Goal: Obtain resource: Download file/media

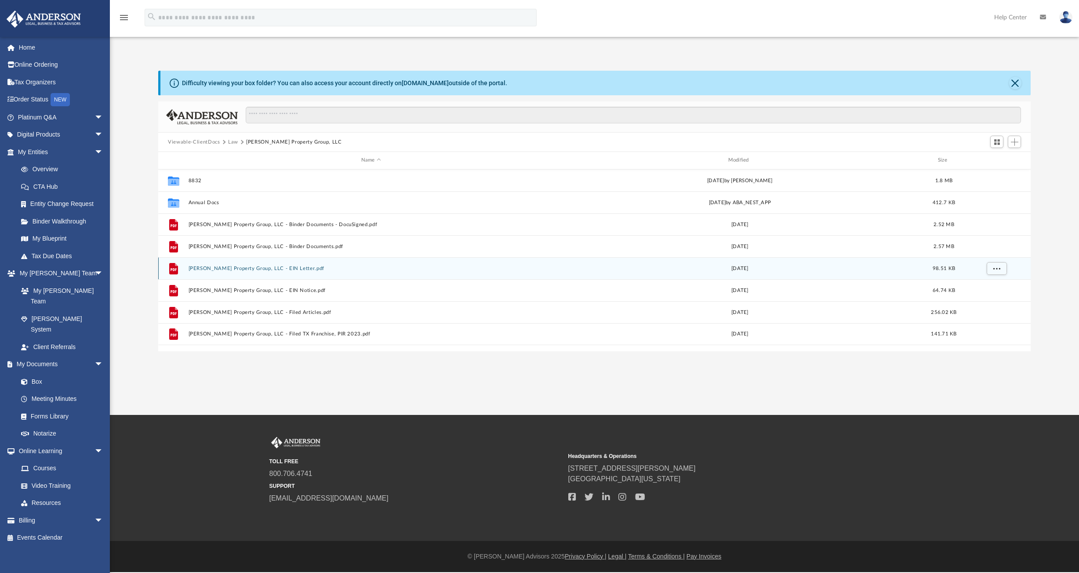
scroll to position [193, 865]
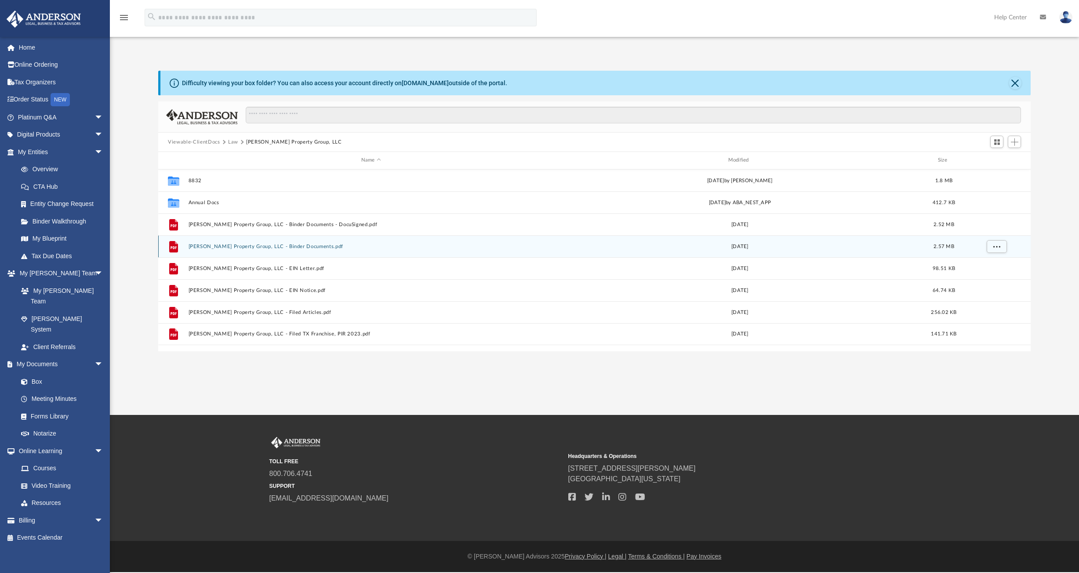
click at [292, 246] on button "[PERSON_NAME] Property Group, LLC - Binder Documents.pdf" at bounding box center [370, 247] width 365 height 6
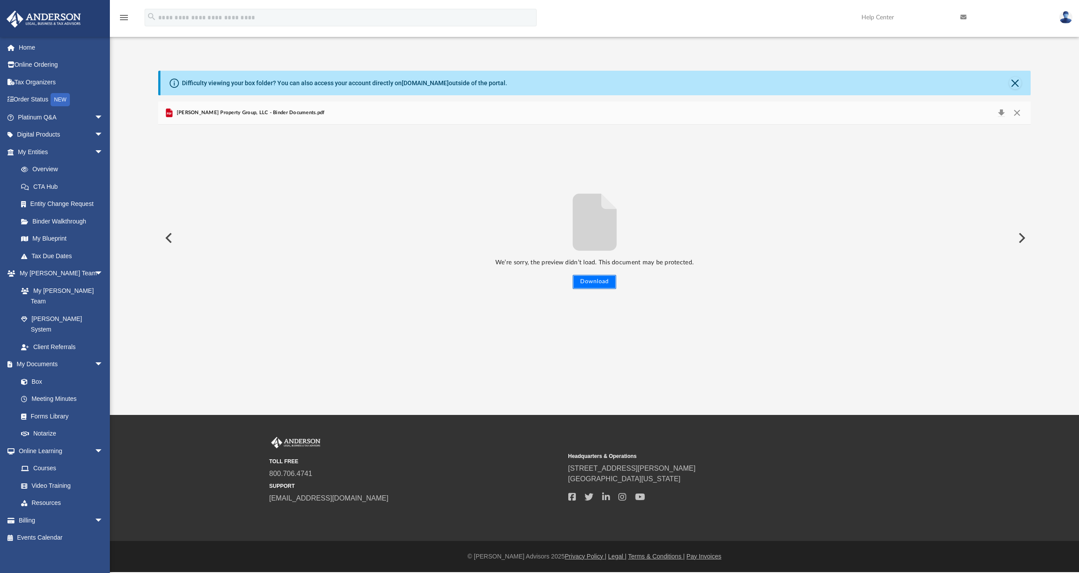
click at [591, 281] on button "Download" at bounding box center [593, 282] width 43 height 14
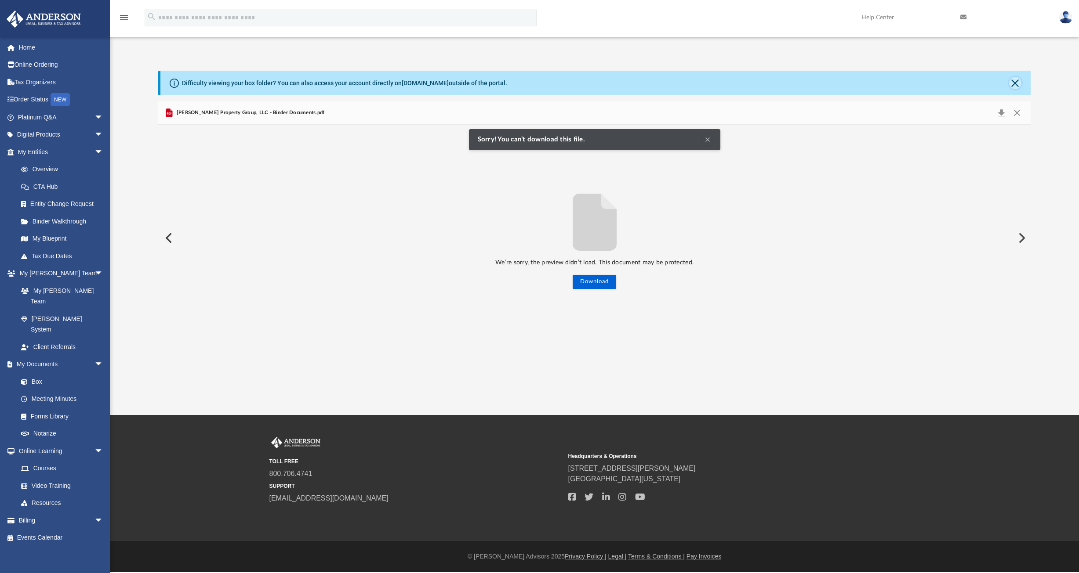
click at [1015, 83] on button "Close" at bounding box center [1015, 83] width 12 height 12
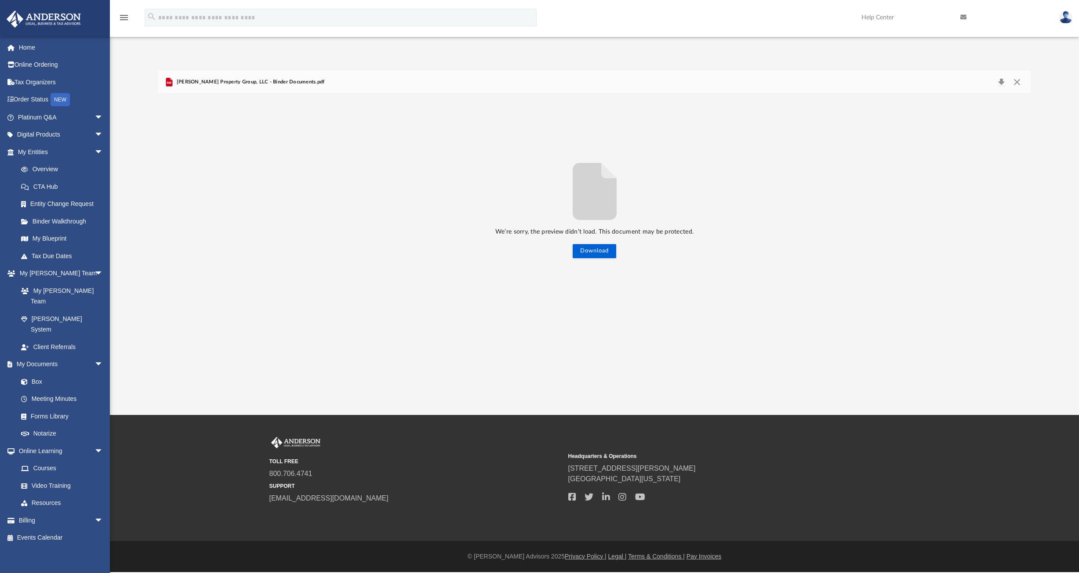
click at [250, 83] on span "Jack Wood Property Group, LLC - Binder Documents.pdf" at bounding box center [249, 82] width 150 height 8
click at [35, 373] on link "Box" at bounding box center [64, 382] width 104 height 18
click at [1013, 82] on button "Close" at bounding box center [1016, 82] width 16 height 12
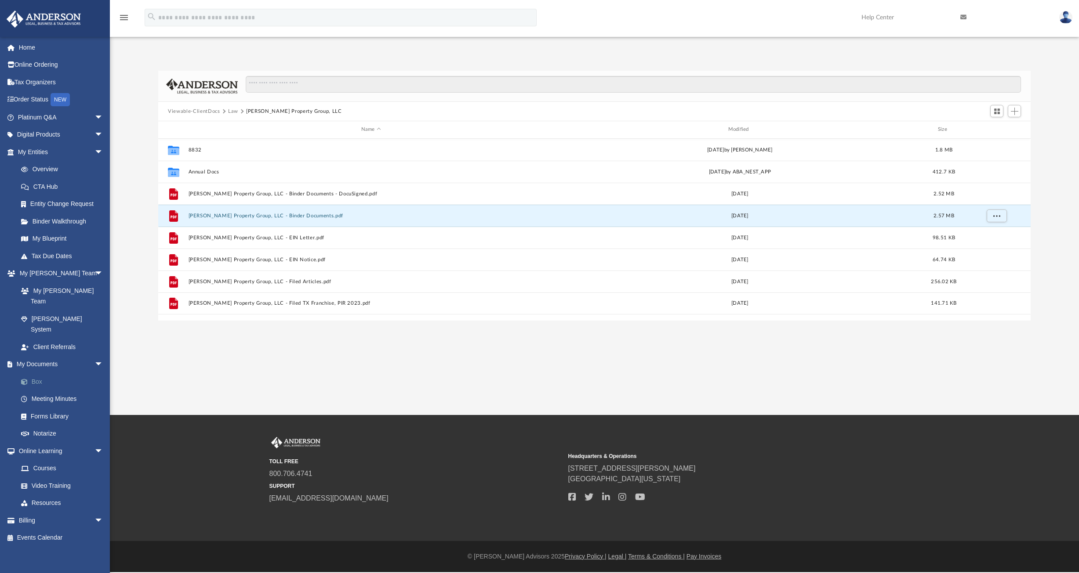
click at [37, 373] on link "Box" at bounding box center [64, 382] width 104 height 18
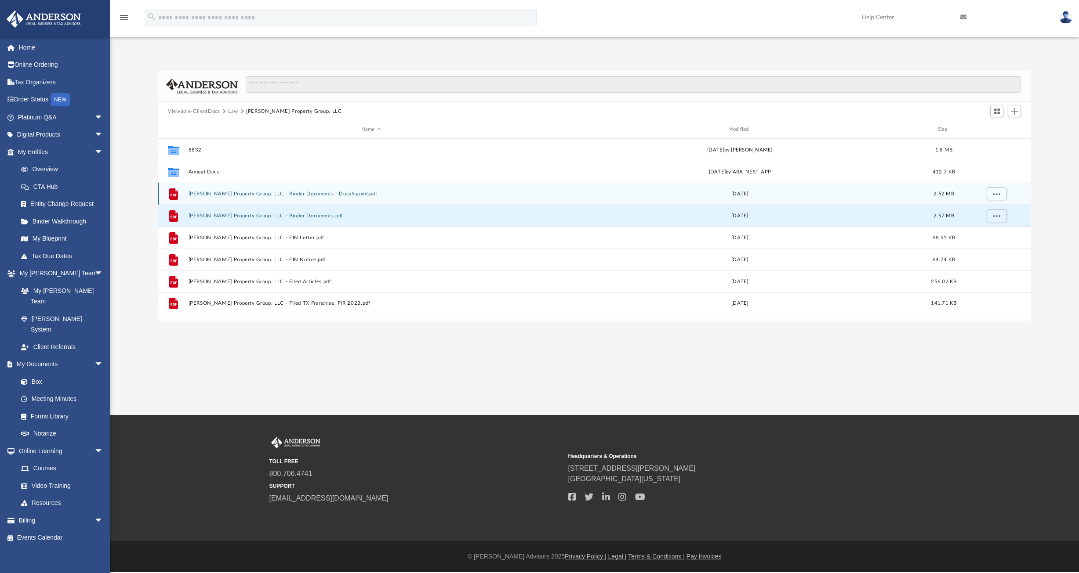
click at [340, 192] on button "Jack Wood Property Group, LLC - Binder Documents - DocuSigned.pdf" at bounding box center [370, 194] width 365 height 6
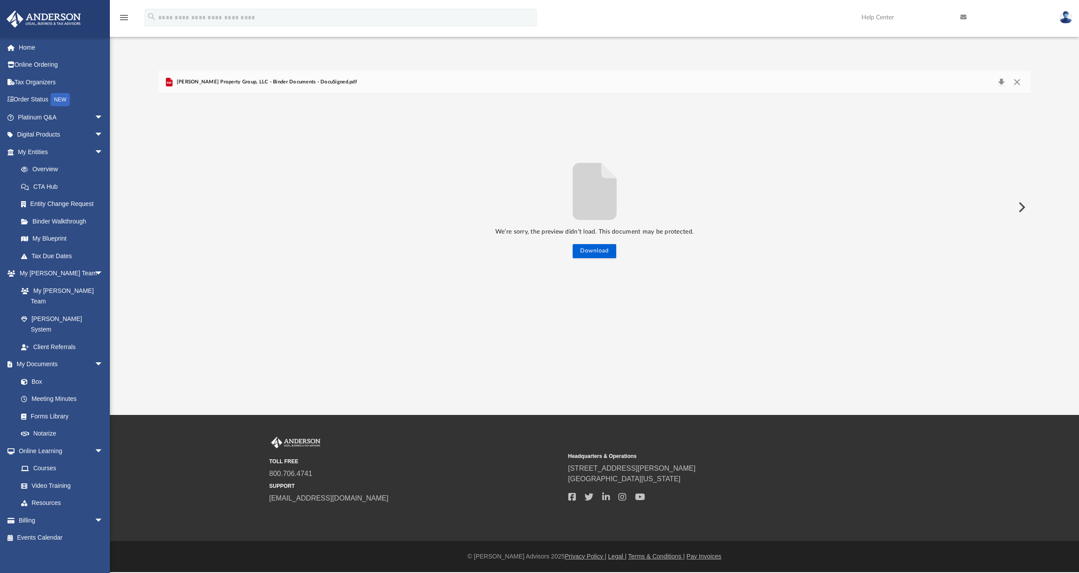
click at [312, 81] on span "Jack Wood Property Group, LLC - Binder Documents - DocuSigned.pdf" at bounding box center [265, 82] width 182 height 8
click at [1063, 20] on img at bounding box center [1065, 17] width 13 height 13
click at [41, 167] on link "Overview" at bounding box center [64, 170] width 104 height 18
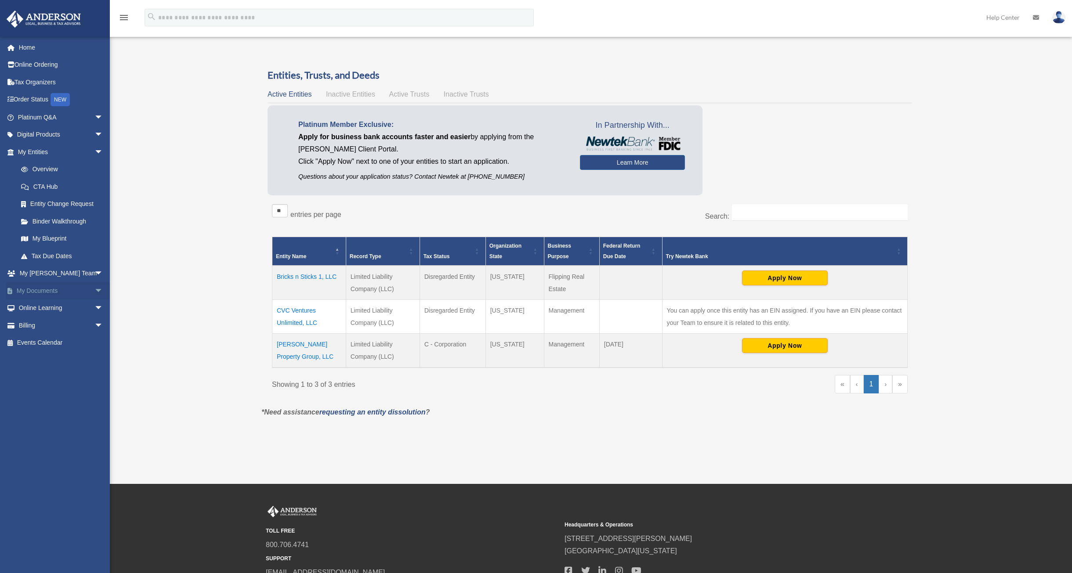
click at [36, 288] on link "My Documents arrow_drop_down" at bounding box center [61, 291] width 110 height 18
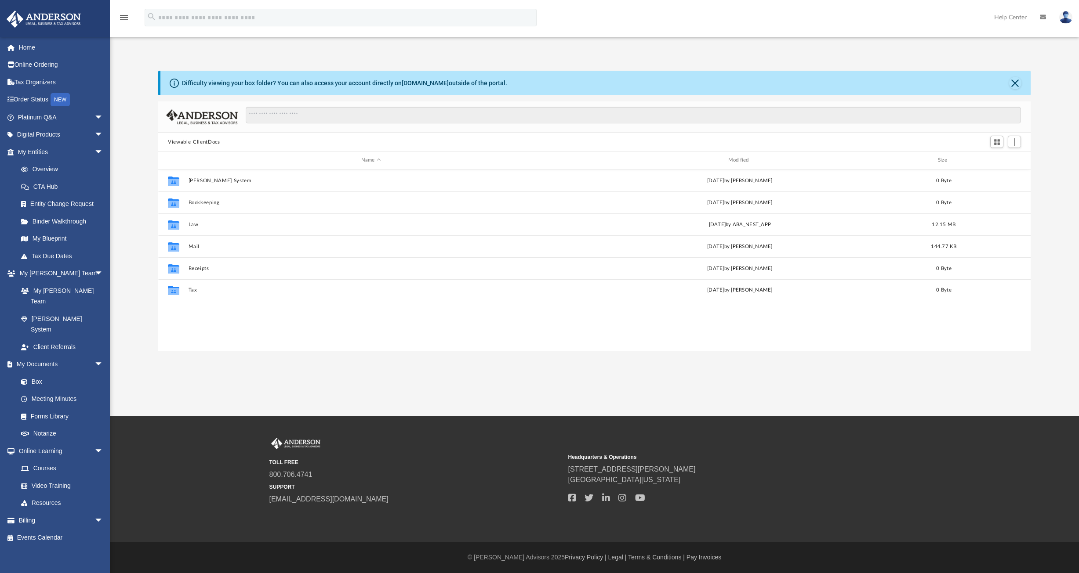
scroll to position [193, 865]
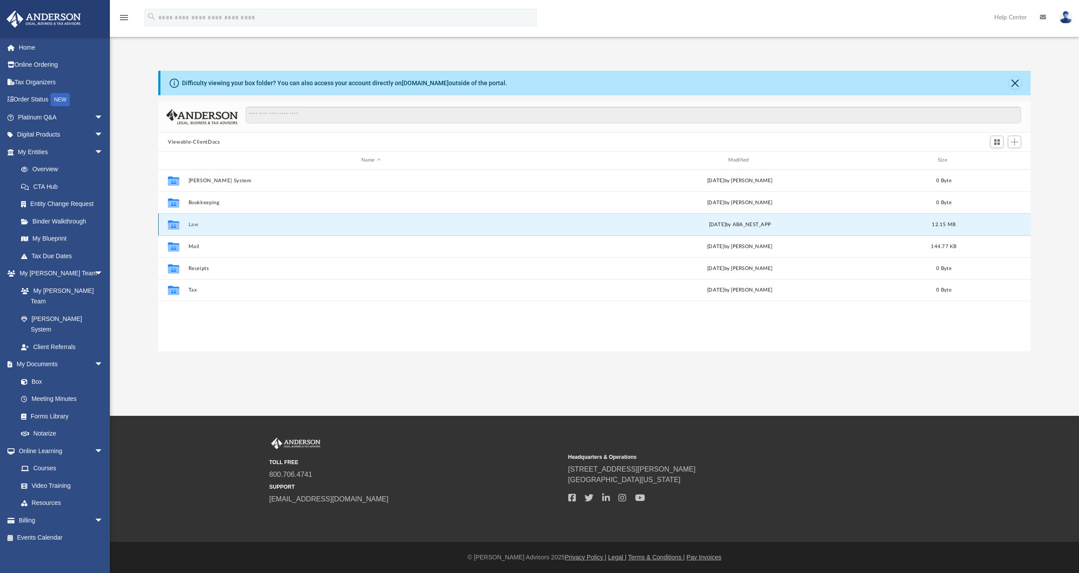
click at [192, 223] on button "Law" at bounding box center [370, 225] width 365 height 6
click at [204, 226] on button "[PERSON_NAME] Property Group, LLC" at bounding box center [370, 224] width 365 height 6
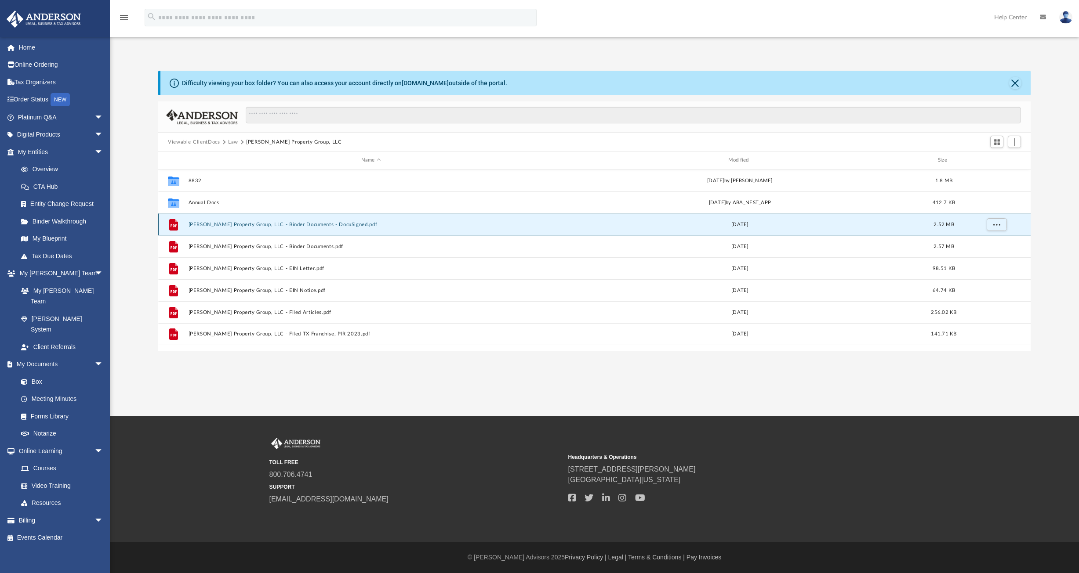
click at [218, 226] on button "Jack Wood Property Group, LLC - Binder Documents - DocuSigned.pdf" at bounding box center [370, 225] width 365 height 6
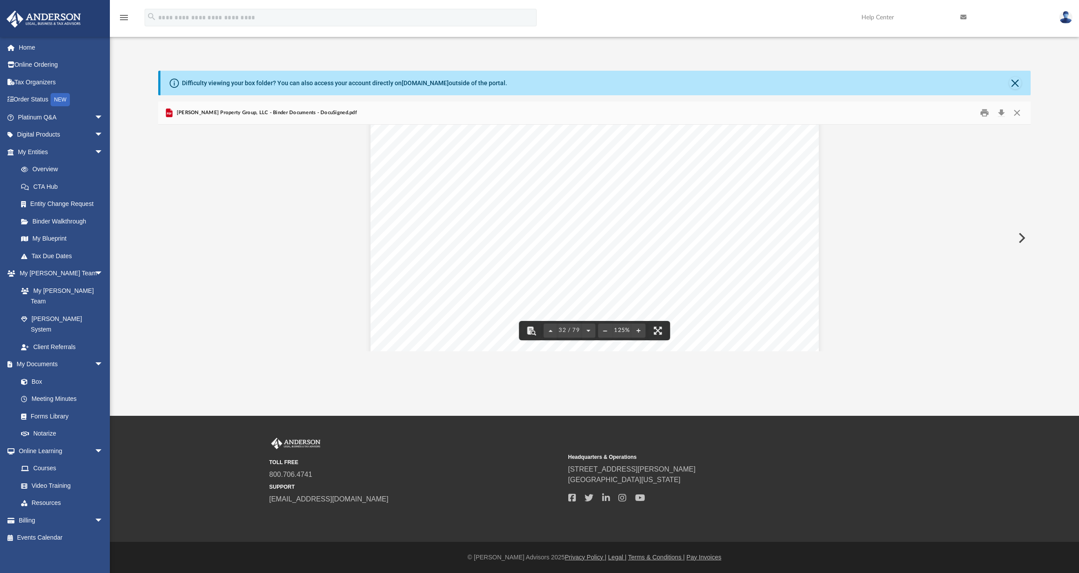
scroll to position [18629, 0]
click at [545, 71] on div "Difficulty viewing your box folder? You can also access your account directly o…" at bounding box center [595, 83] width 870 height 25
click at [94, 116] on span "arrow_drop_down" at bounding box center [103, 118] width 18 height 18
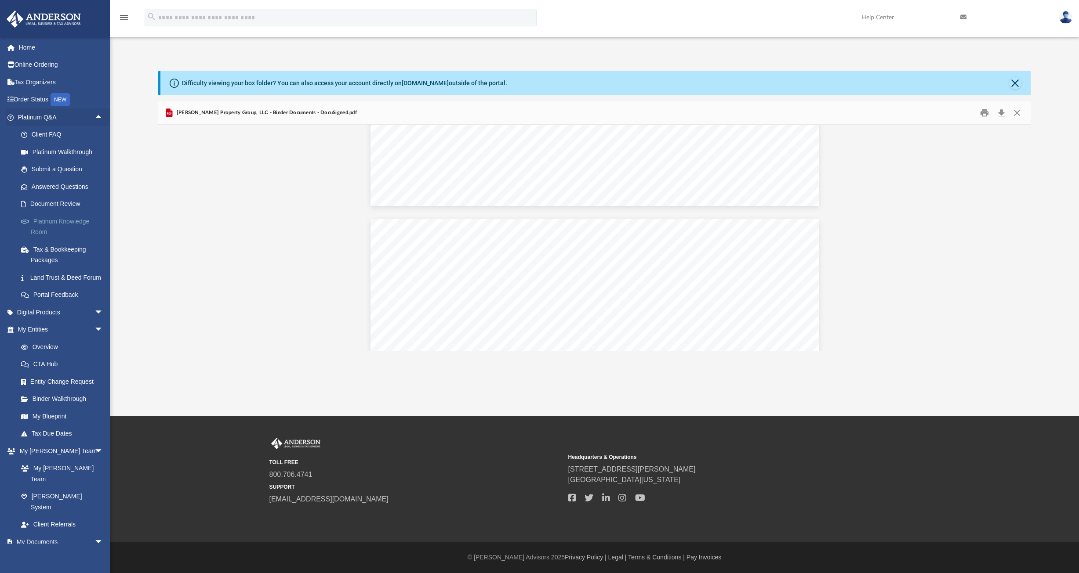
click at [55, 218] on link "Platinum Knowledge Room" at bounding box center [64, 227] width 104 height 28
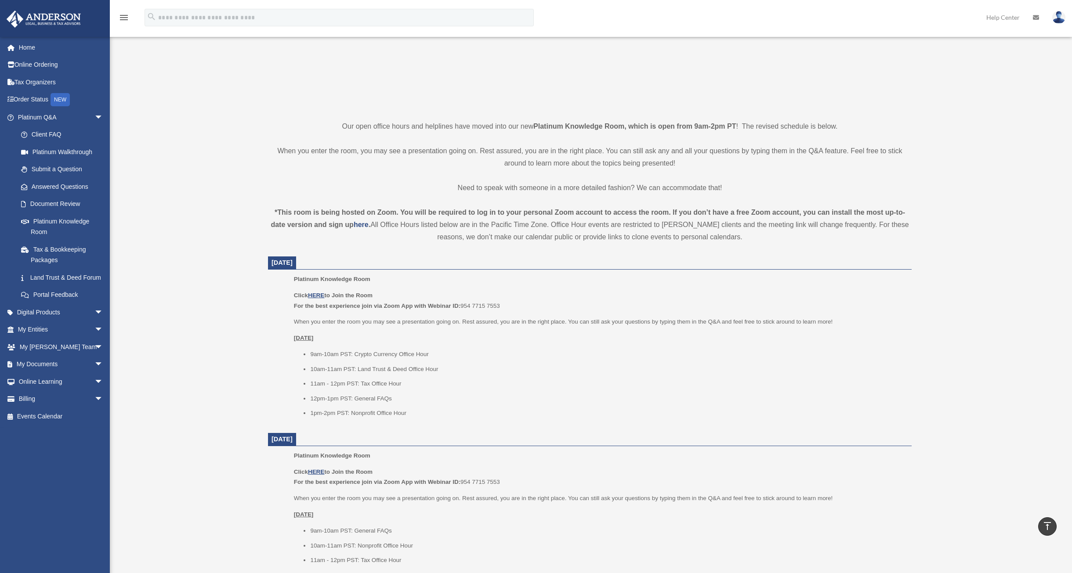
scroll to position [88, 0]
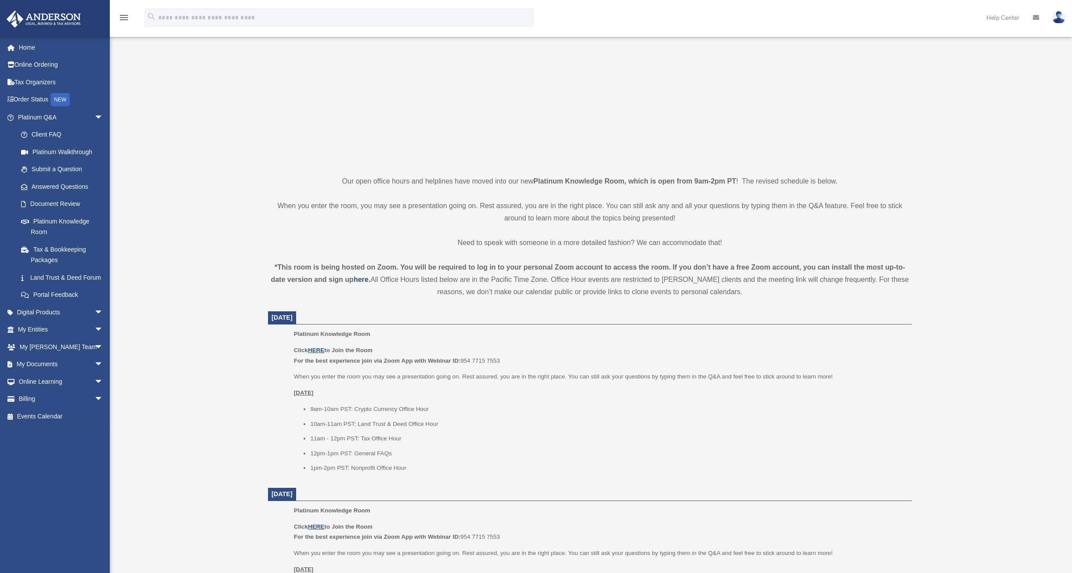
click at [319, 349] on u "HERE" at bounding box center [316, 350] width 16 height 7
click at [58, 168] on link "Submit a Question" at bounding box center [64, 170] width 104 height 18
click at [39, 168] on link "Submit a Question" at bounding box center [64, 170] width 104 height 18
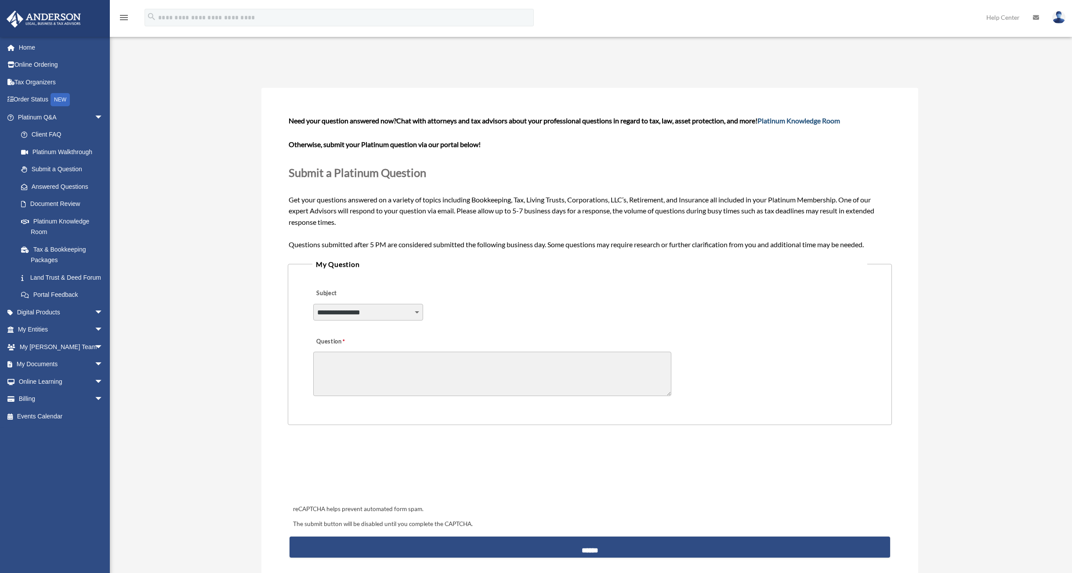
click at [784, 121] on link "Platinum Knowledge Room" at bounding box center [798, 120] width 83 height 8
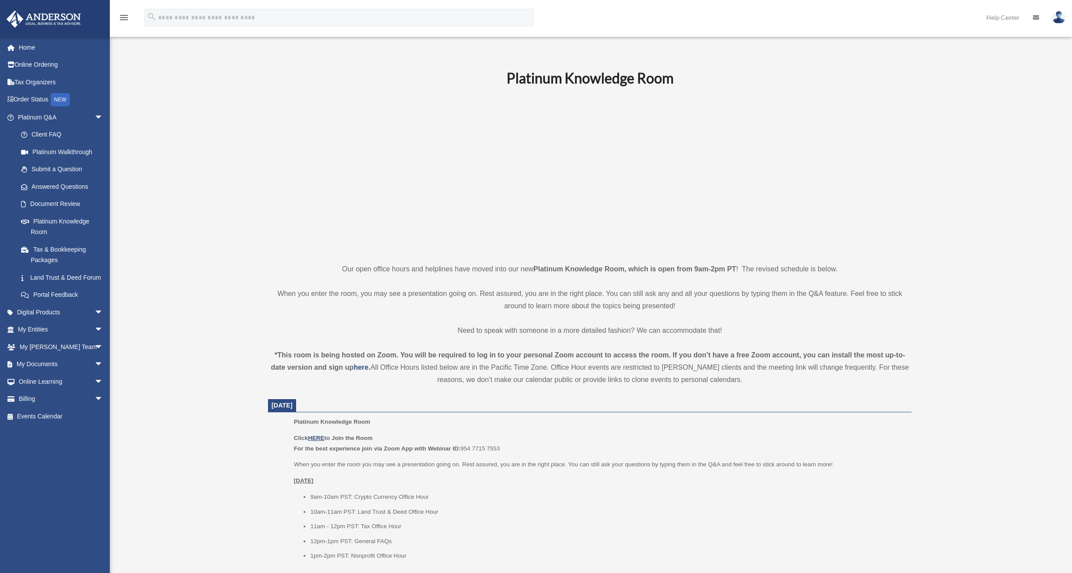
drag, startPoint x: 817, startPoint y: 103, endPoint x: 819, endPoint y: 108, distance: 4.6
click at [818, 105] on p at bounding box center [590, 174] width 644 height 152
click at [321, 192] on p at bounding box center [590, 174] width 644 height 152
click at [94, 373] on span "arrow_drop_down" at bounding box center [103, 365] width 18 height 18
click at [40, 390] on link "Box" at bounding box center [64, 382] width 104 height 18
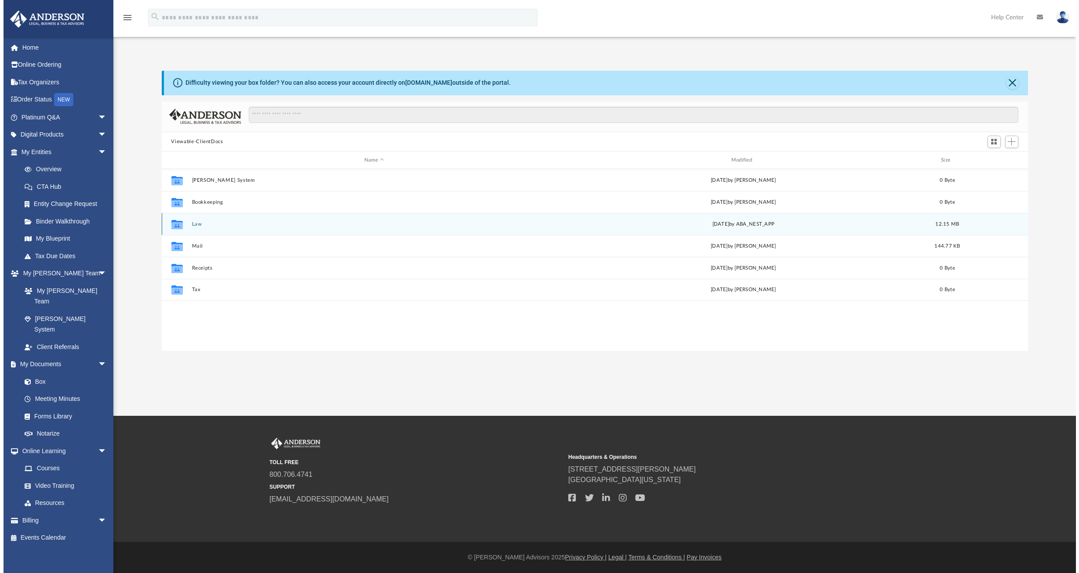
scroll to position [193, 865]
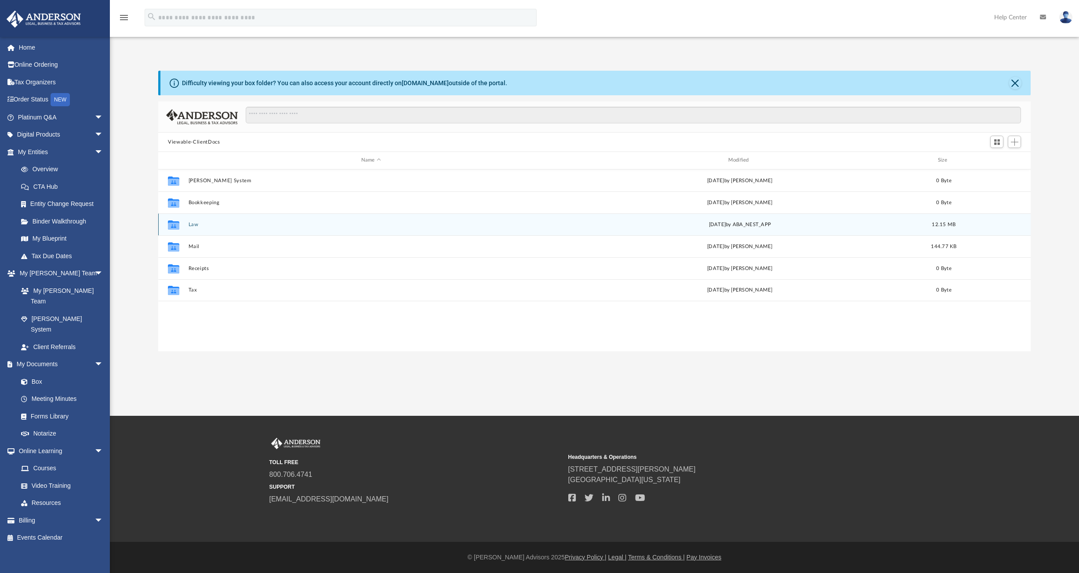
click at [190, 225] on button "Law" at bounding box center [370, 225] width 365 height 6
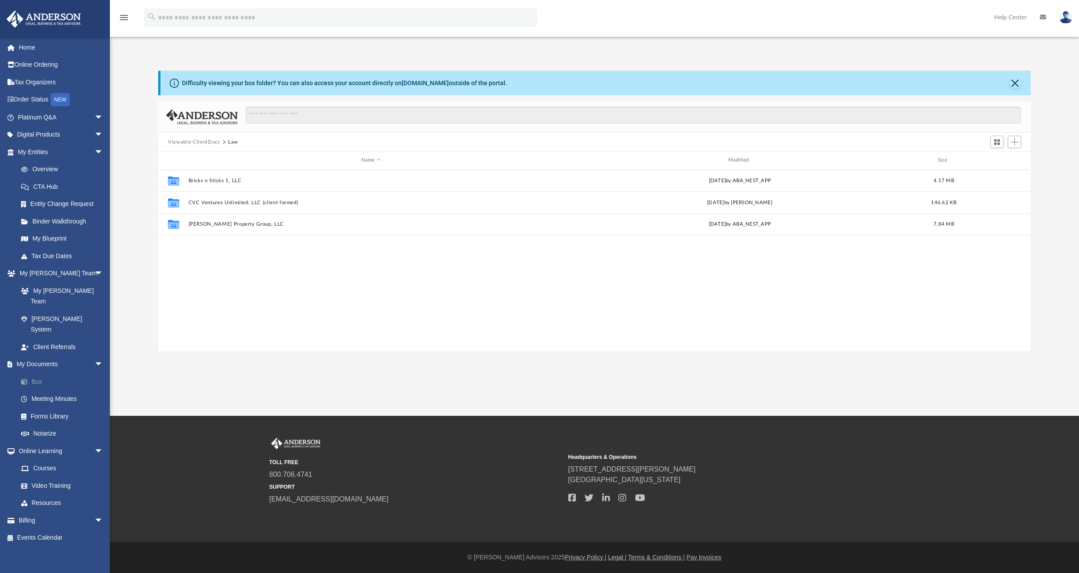
click at [43, 373] on link "Box" at bounding box center [64, 382] width 104 height 18
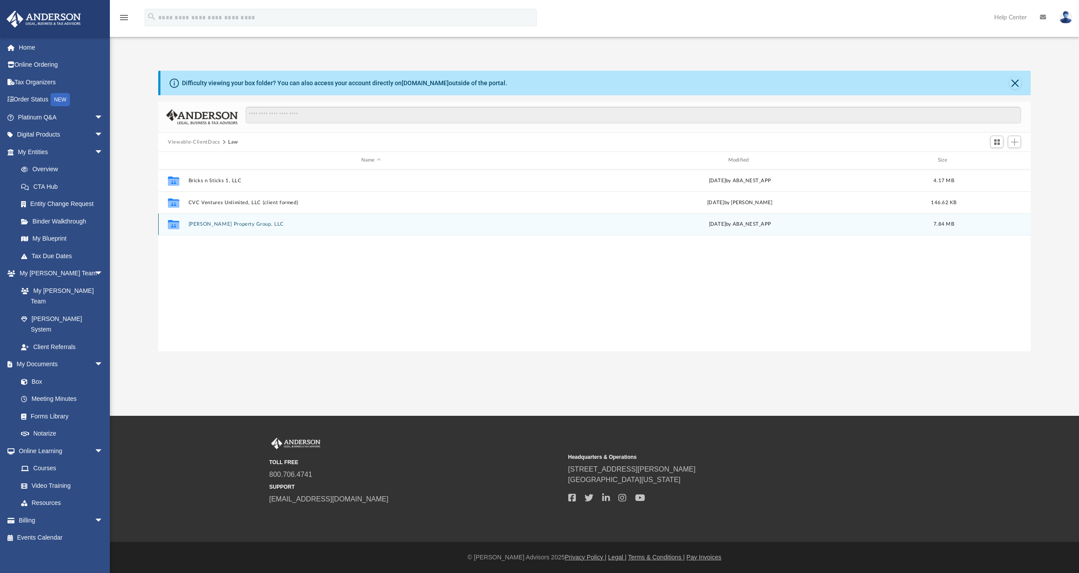
click at [197, 221] on div "Collaborated Folder [PERSON_NAME] Property Group, LLC [DATE] by ABA_NEST_APP 7.…" at bounding box center [594, 225] width 872 height 22
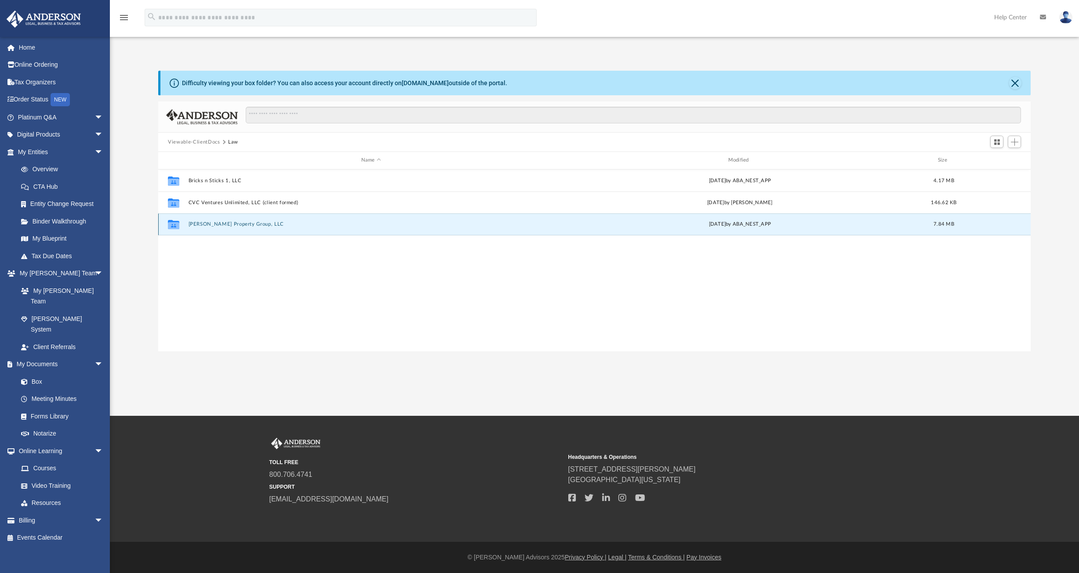
click at [199, 223] on button "[PERSON_NAME] Property Group, LLC" at bounding box center [370, 224] width 365 height 6
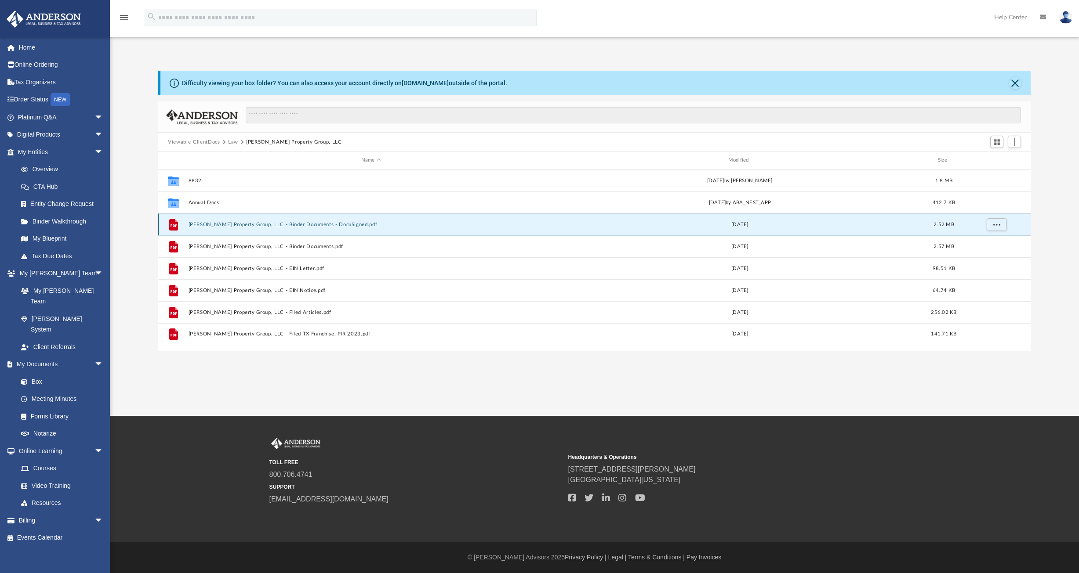
click at [256, 225] on button "[PERSON_NAME] Property Group, LLC - Binder Documents - DocuSigned.pdf" at bounding box center [370, 225] width 365 height 6
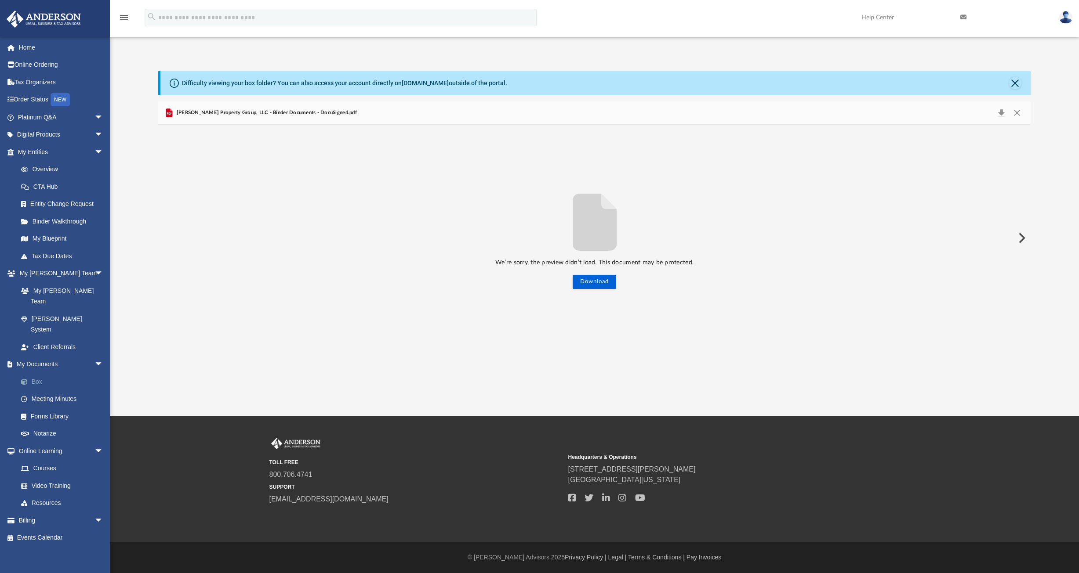
click at [35, 373] on link "Box" at bounding box center [64, 382] width 104 height 18
click at [34, 356] on link "My Documents arrow_drop_down" at bounding box center [61, 365] width 110 height 18
click at [32, 373] on link "Box" at bounding box center [64, 382] width 104 height 18
click at [208, 110] on span "[PERSON_NAME] Property Group, LLC - Binder Documents - DocuSigned.pdf" at bounding box center [265, 113] width 182 height 8
click at [1016, 112] on button "Close" at bounding box center [1016, 113] width 16 height 12
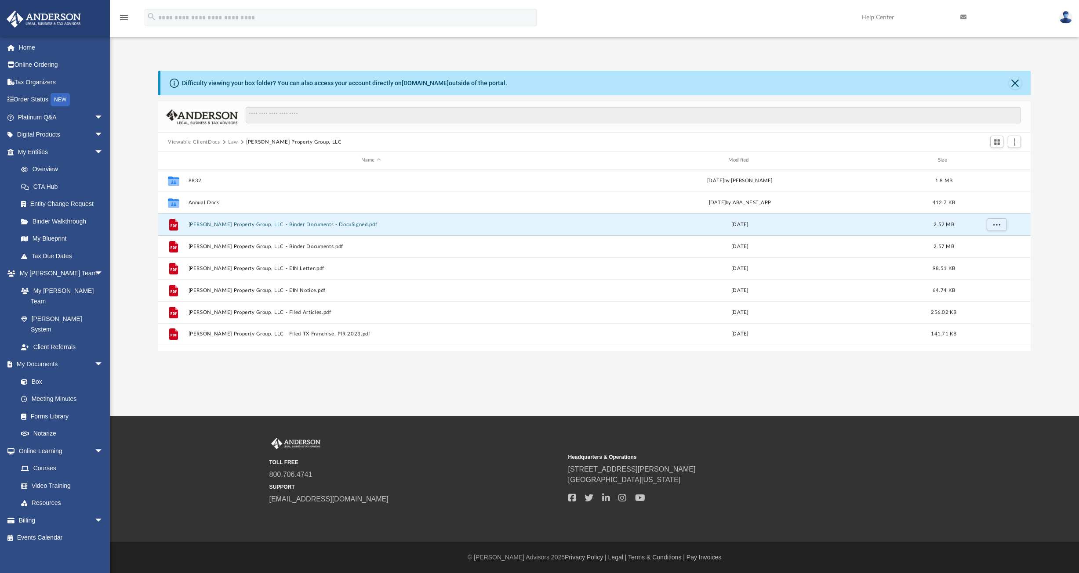
click at [1007, 83] on div "Difficulty viewing your box folder? You can also access your account directly o…" at bounding box center [595, 83] width 870 height 25
click at [322, 222] on button "[PERSON_NAME] Property Group, LLC - Binder Documents - DocuSigned.pdf" at bounding box center [370, 225] width 365 height 6
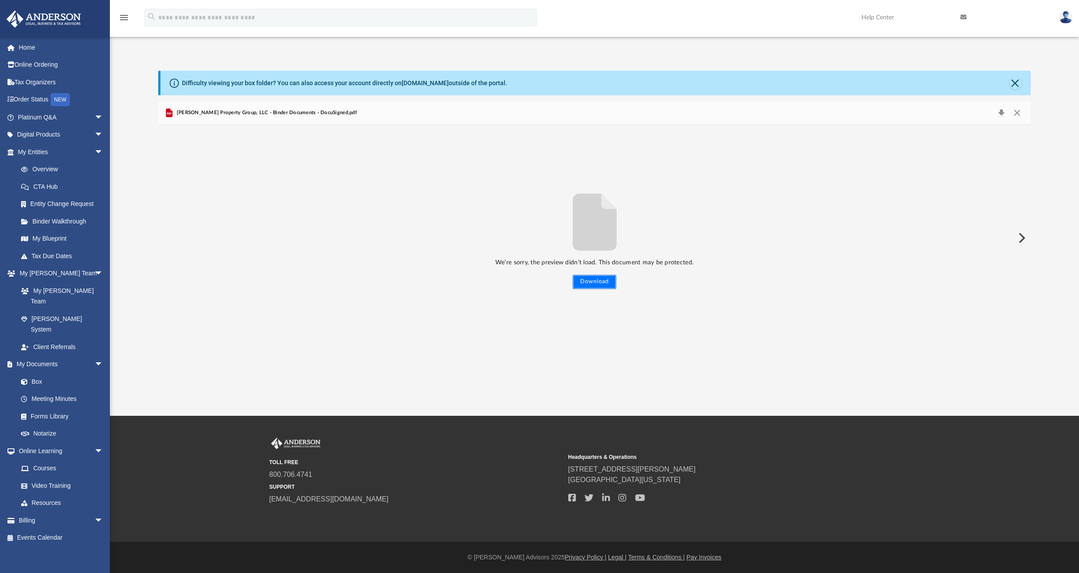
click at [597, 275] on button "Download" at bounding box center [593, 282] width 43 height 14
click at [1072, 184] on div "Difficulty viewing your box folder? You can also access your account directly o…" at bounding box center [594, 211] width 969 height 281
click at [37, 560] on div "[EMAIL_ADDRESS][DOMAIN_NAME] Sign Out [EMAIL_ADDRESS][DOMAIN_NAME] Home Online …" at bounding box center [55, 322] width 110 height 573
